Goal: Find specific page/section: Find specific page/section

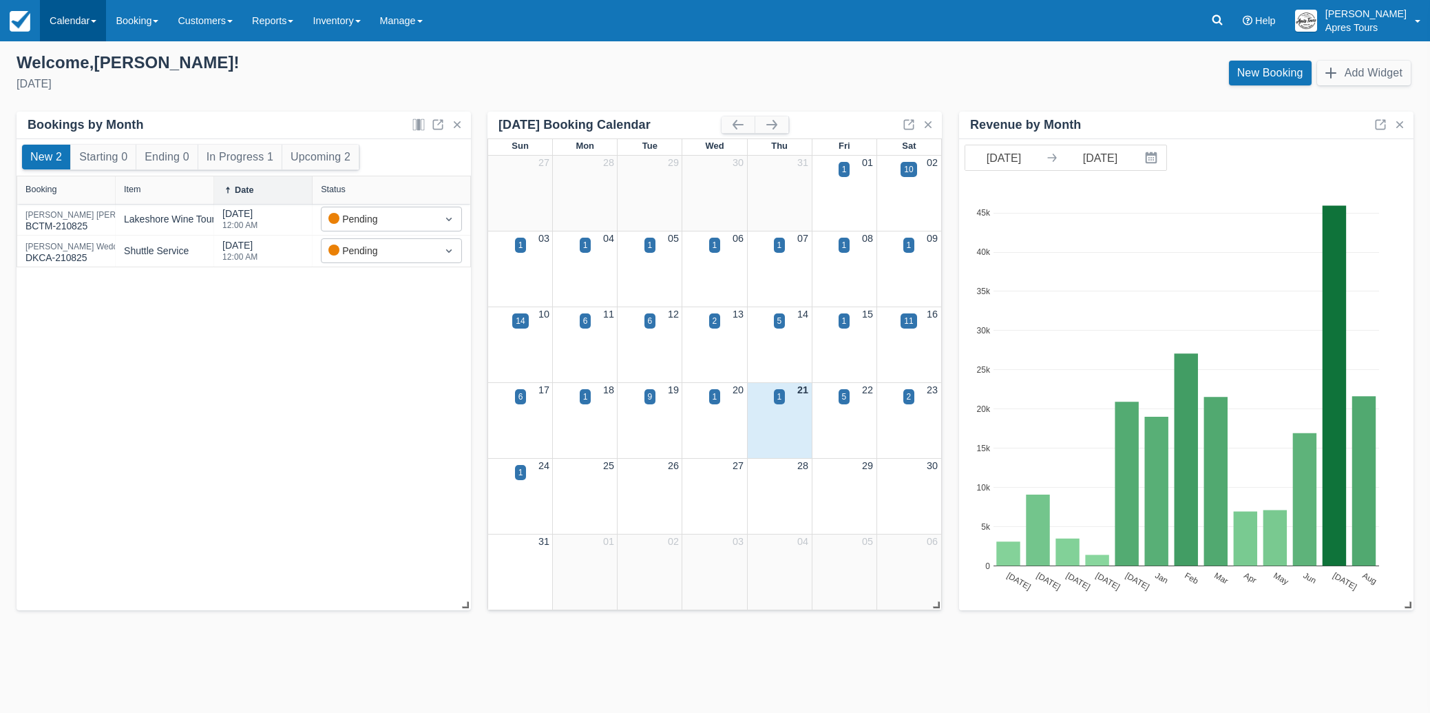
click at [59, 25] on link "Calendar" at bounding box center [73, 20] width 66 height 41
click at [89, 134] on link "Month" at bounding box center [95, 130] width 109 height 29
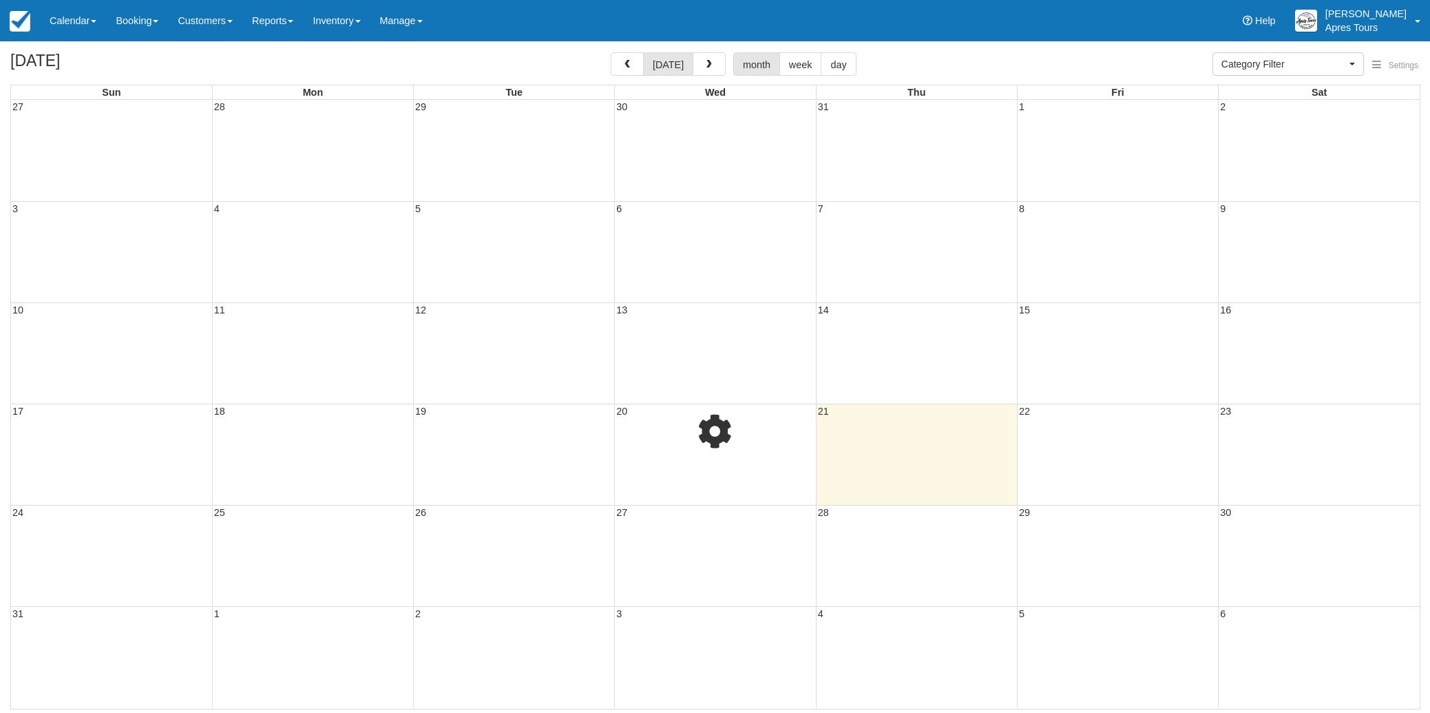
select select
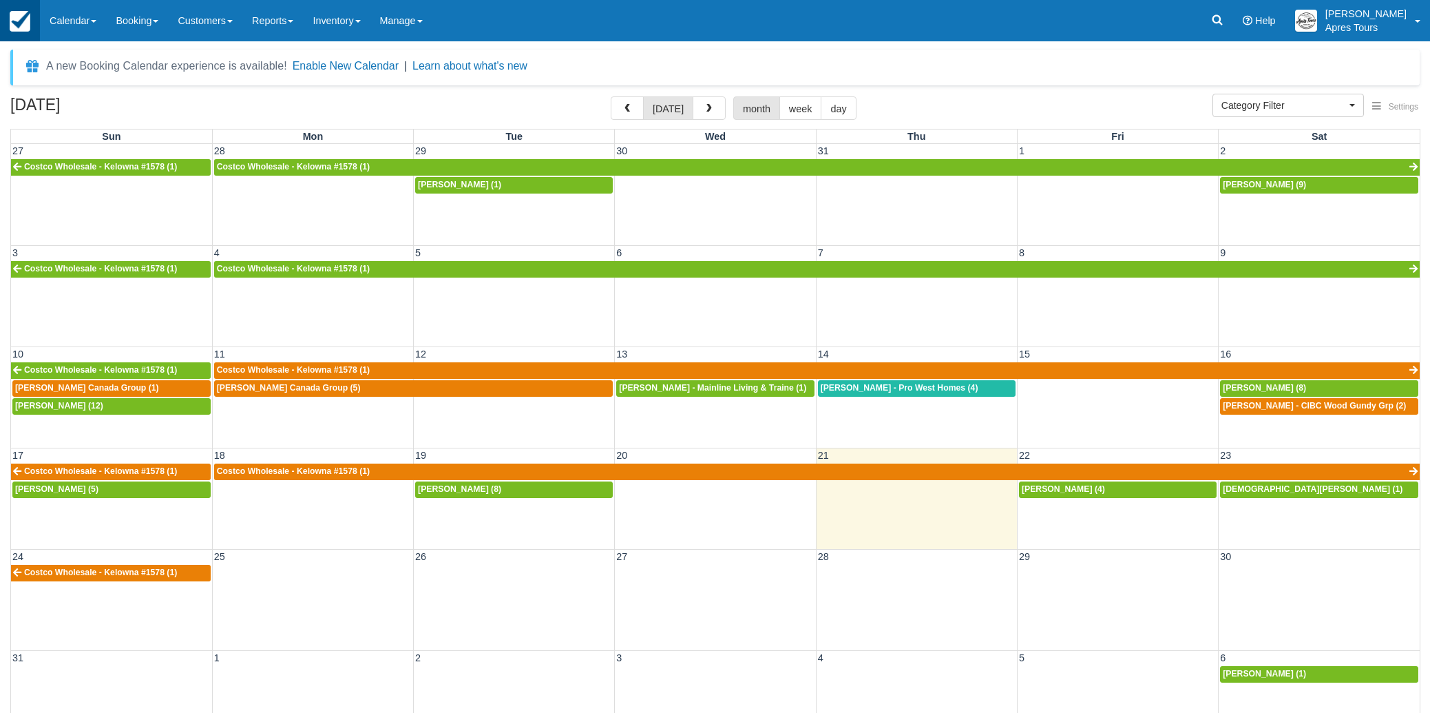
click at [14, 14] on img at bounding box center [20, 21] width 21 height 21
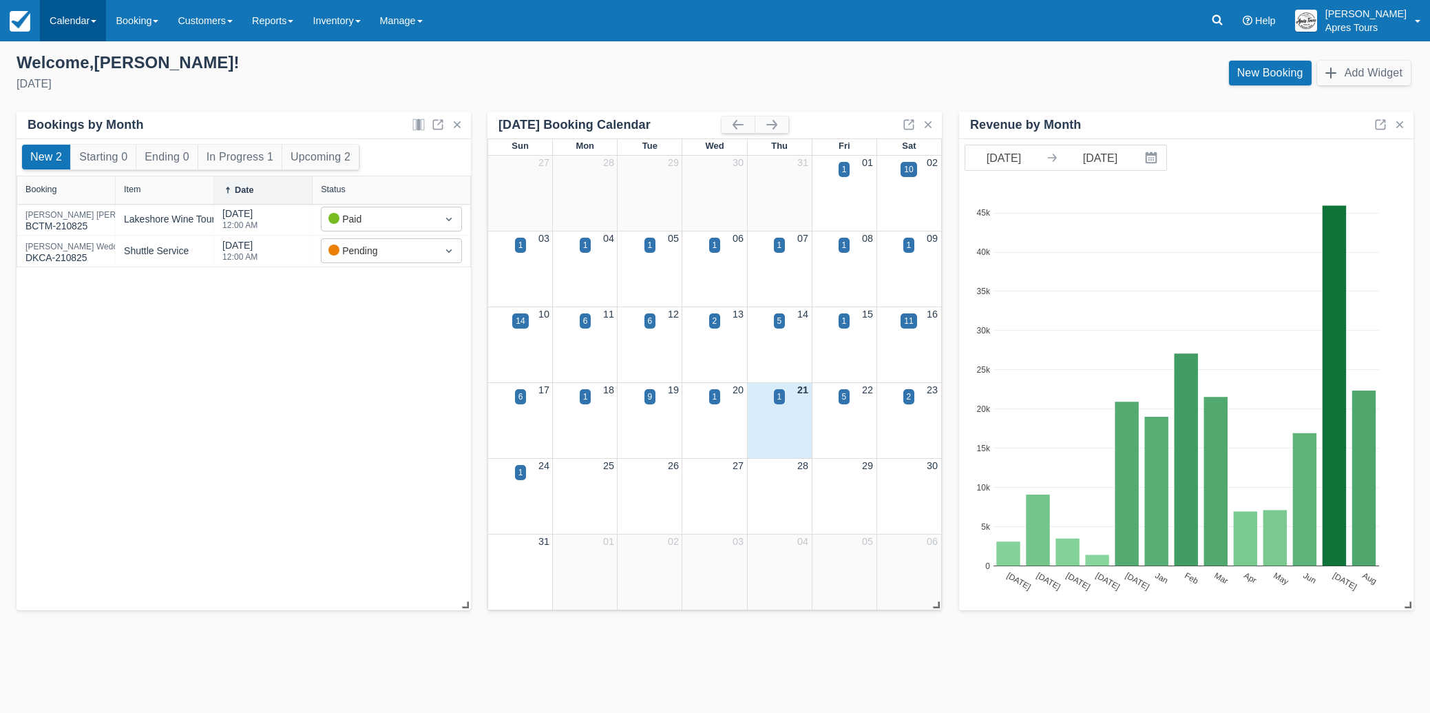
click at [77, 26] on link "Calendar" at bounding box center [73, 20] width 66 height 41
click at [81, 124] on link "Month" at bounding box center [95, 130] width 109 height 29
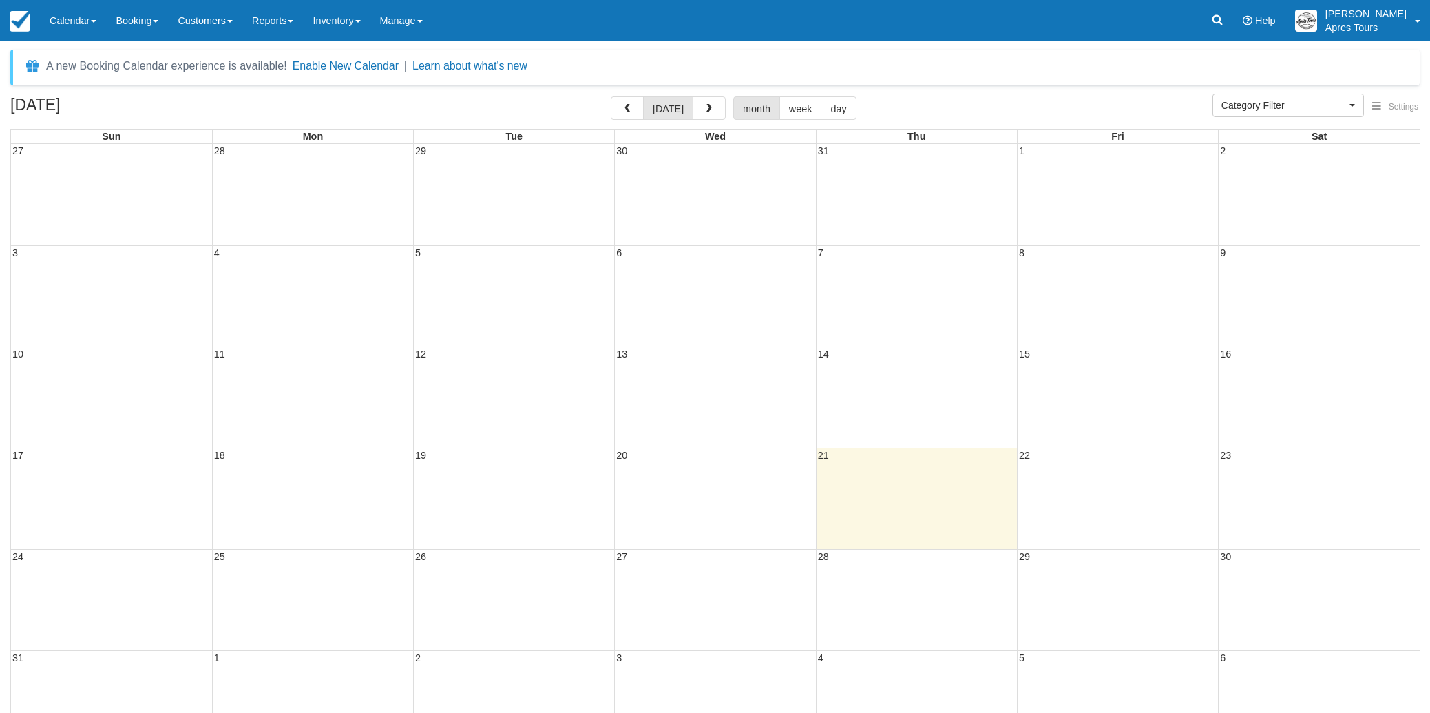
select select
